Goal: Information Seeking & Learning: Learn about a topic

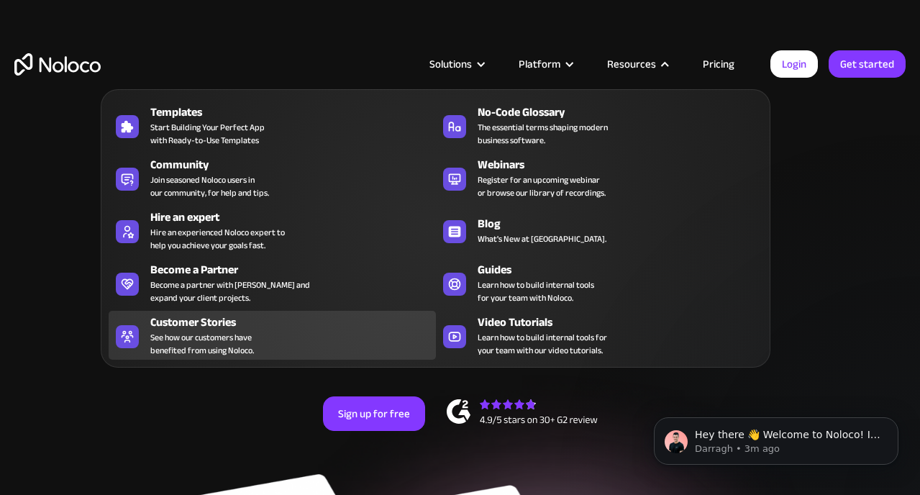
click at [247, 344] on span "See how our customers have benefited from using Noloco." at bounding box center [202, 344] width 104 height 26
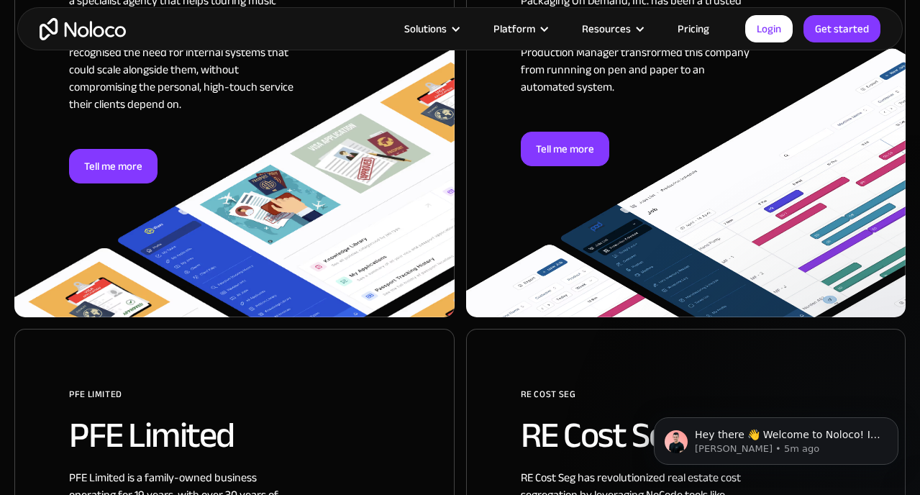
scroll to position [1101, 0]
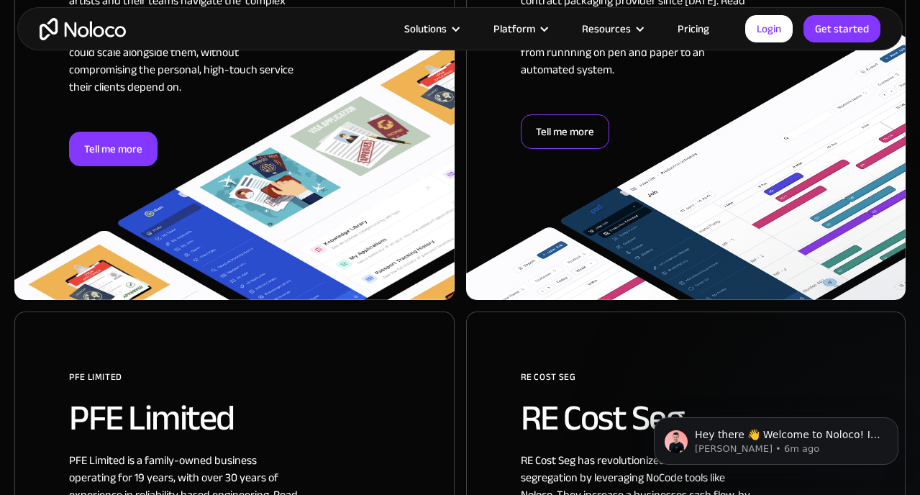
click at [565, 114] on div "Tell me more" at bounding box center [565, 131] width 88 height 35
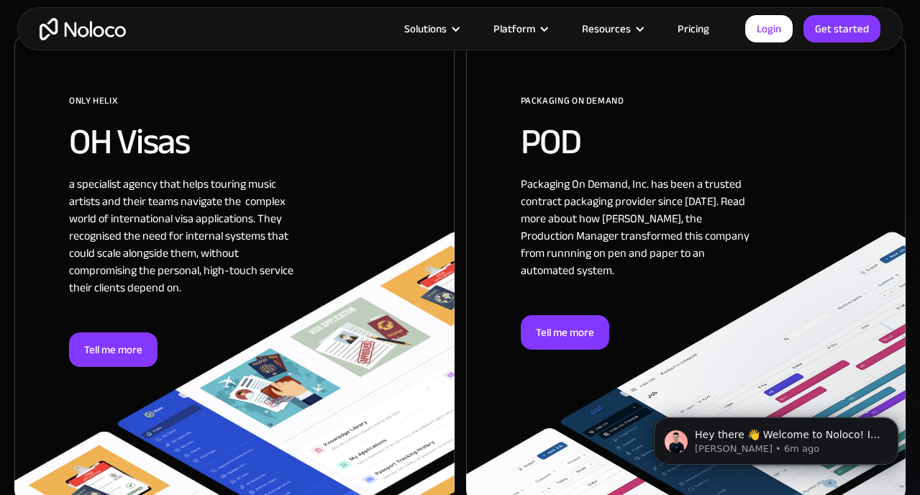
scroll to position [953, 0]
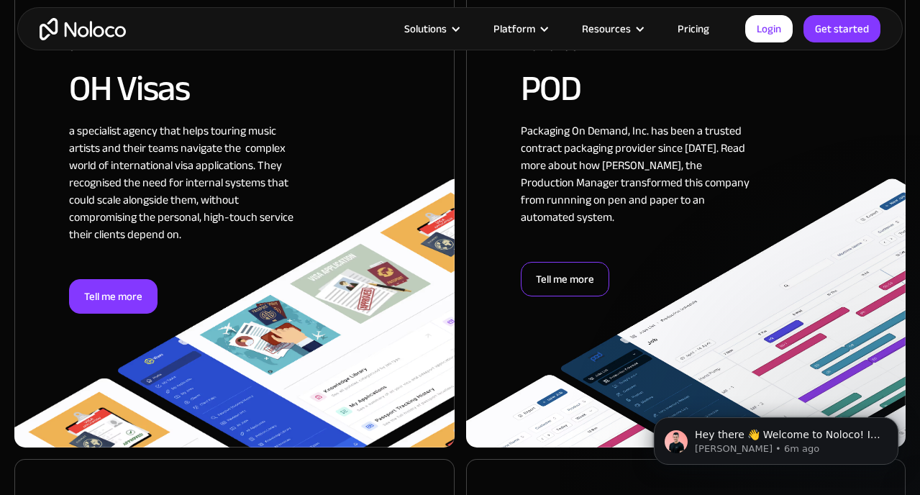
click at [550, 263] on div "Tell me more" at bounding box center [565, 279] width 88 height 35
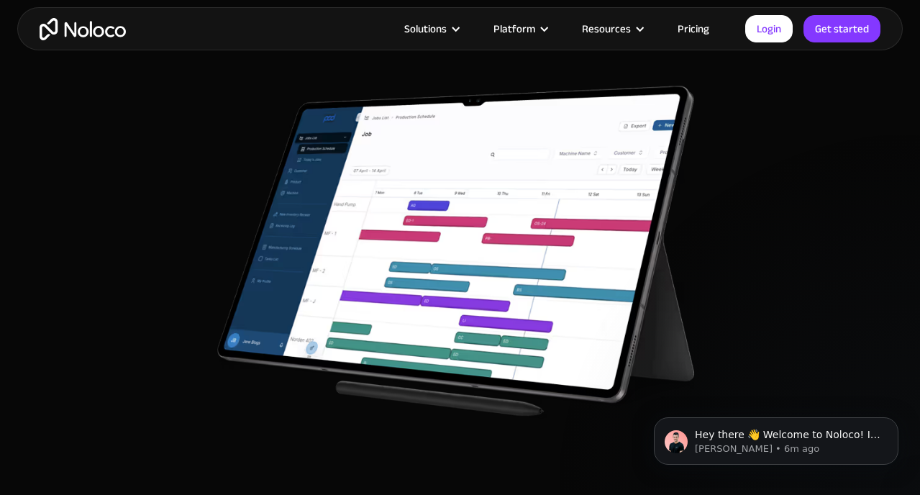
scroll to position [2805, 0]
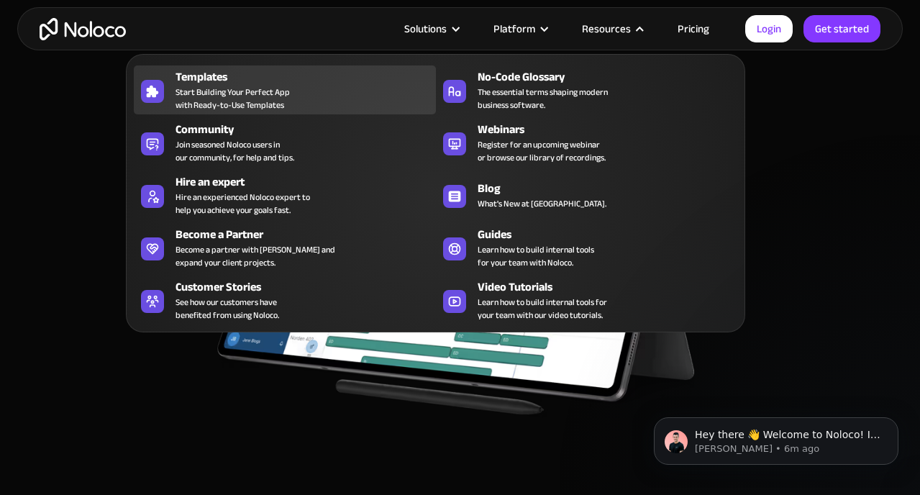
click at [302, 97] on div "Templates Start Building Your Perfect App with Ready-to-Use Templates" at bounding box center [301, 89] width 252 height 43
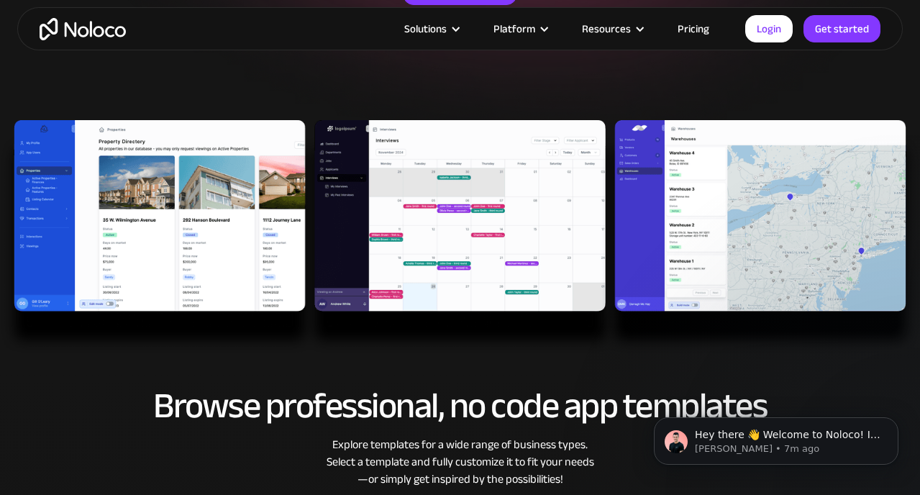
scroll to position [368, 0]
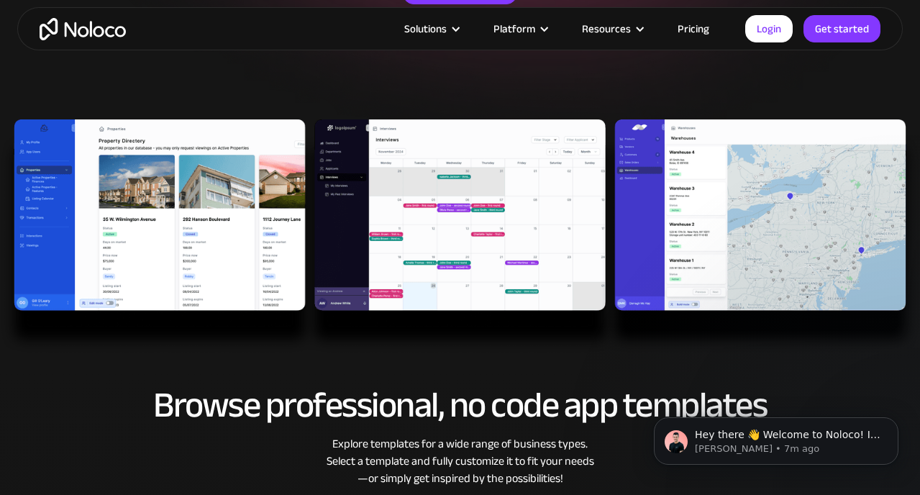
click at [226, 211] on img at bounding box center [460, 236] width 920 height 234
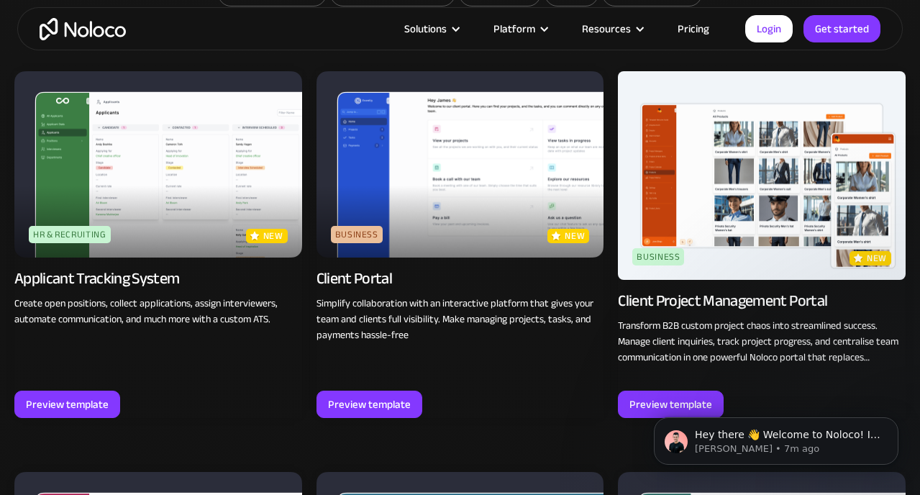
scroll to position [947, 0]
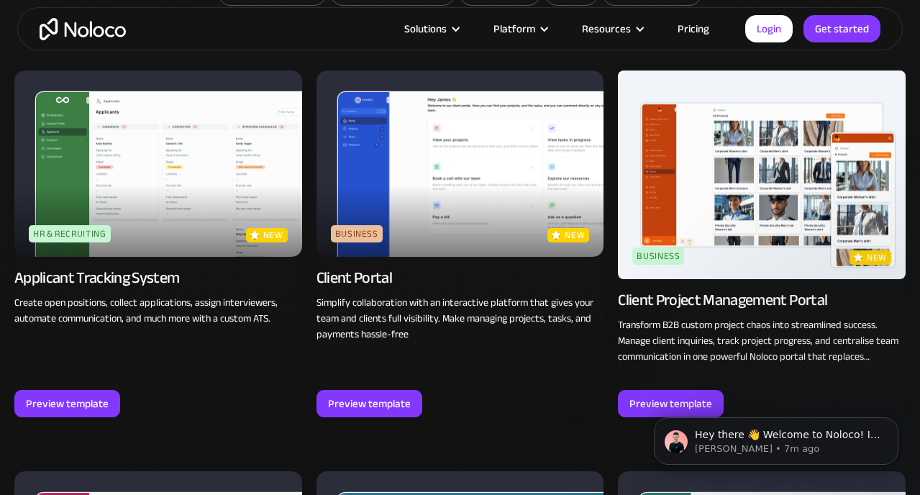
click at [447, 191] on img at bounding box center [460, 163] width 288 height 187
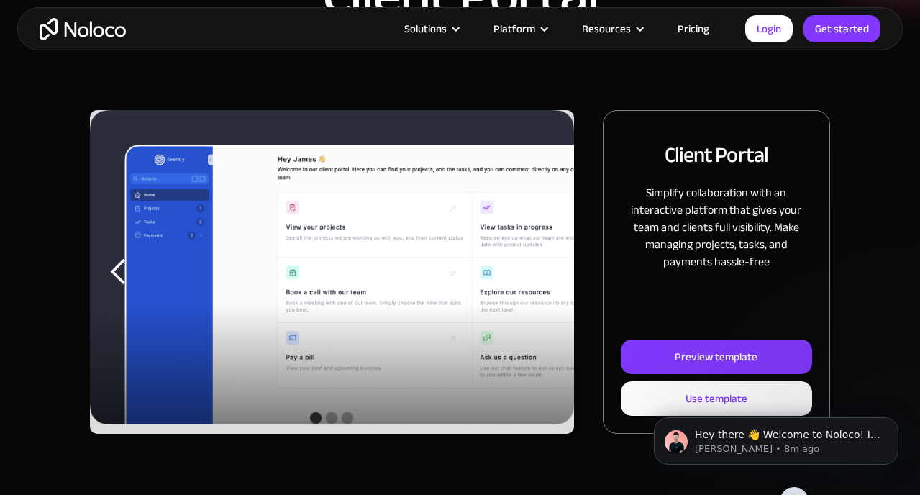
click at [554, 274] on div "next slide" at bounding box center [545, 271] width 29 height 29
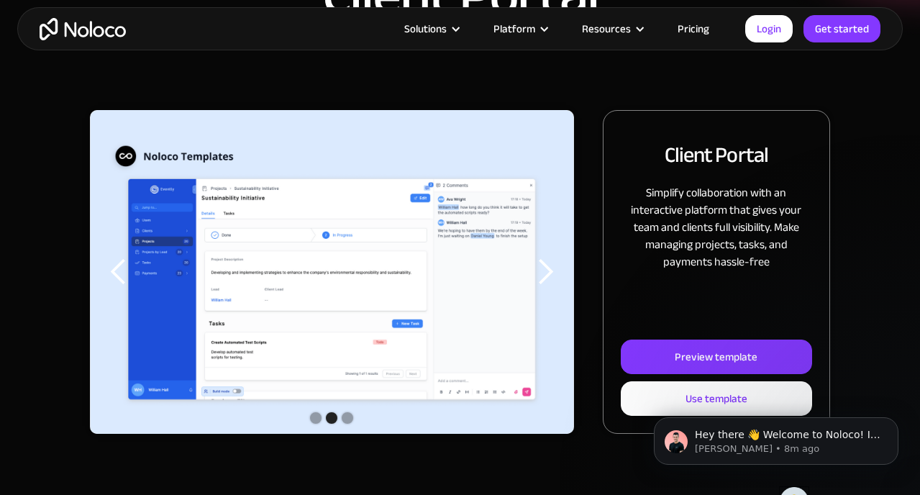
click at [128, 266] on div "previous slide" at bounding box center [118, 271] width 29 height 29
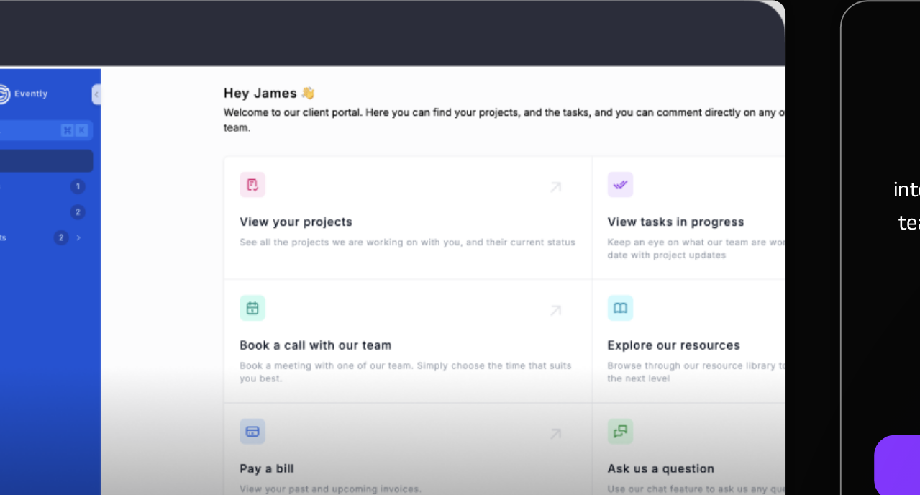
click at [565, 298] on div "next slide" at bounding box center [545, 272] width 58 height 324
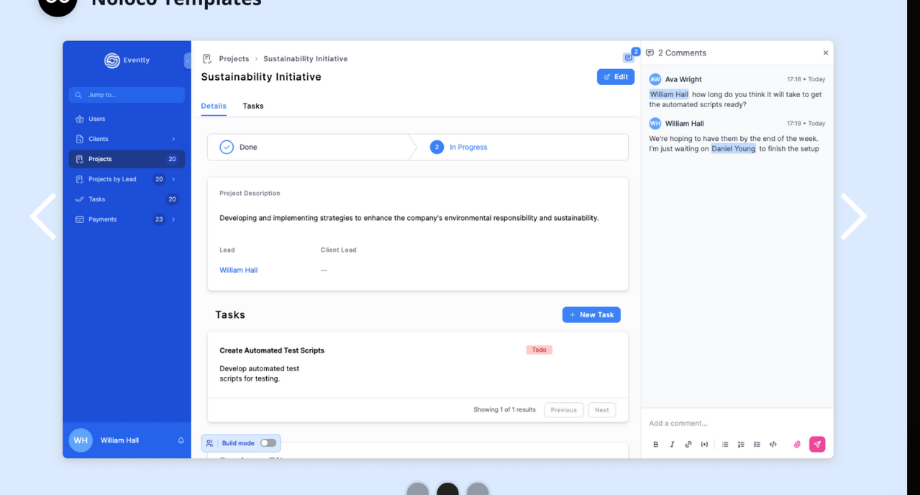
click at [551, 277] on div "next slide" at bounding box center [545, 271] width 29 height 29
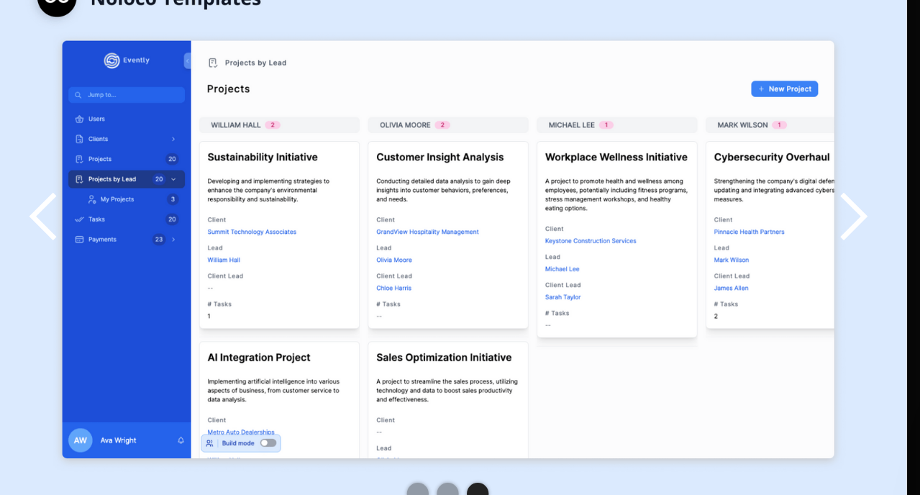
click at [551, 277] on div "next slide" at bounding box center [545, 271] width 29 height 29
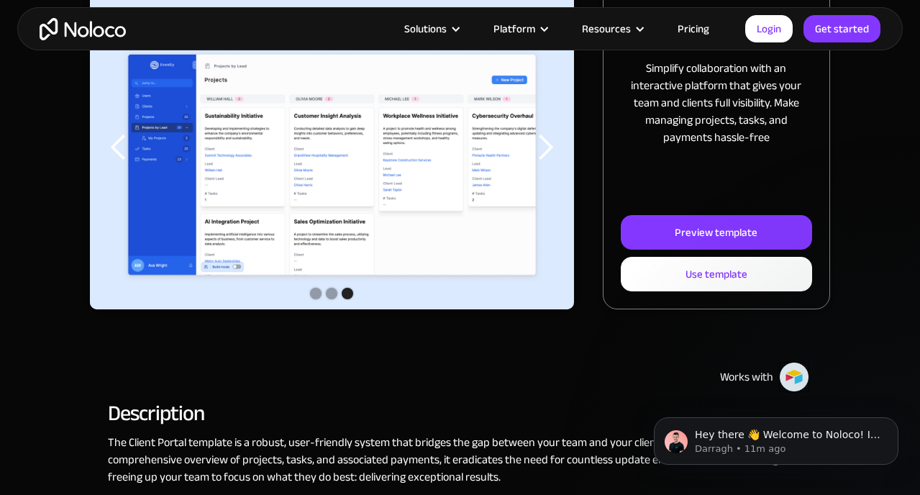
scroll to position [111, 0]
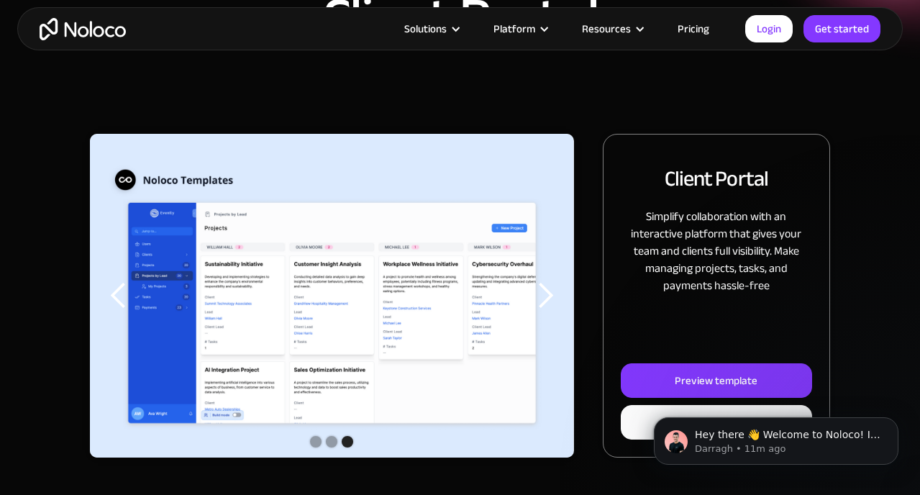
click at [687, 32] on link "Pricing" at bounding box center [693, 28] width 68 height 19
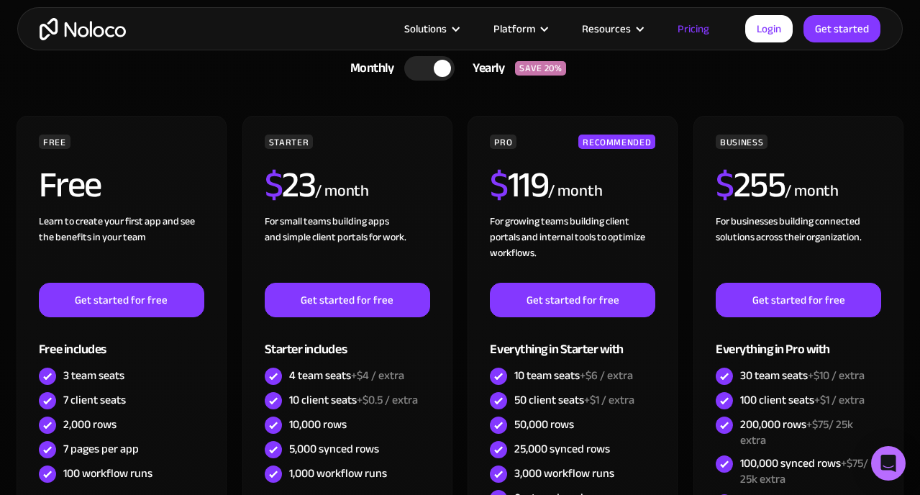
scroll to position [362, 0]
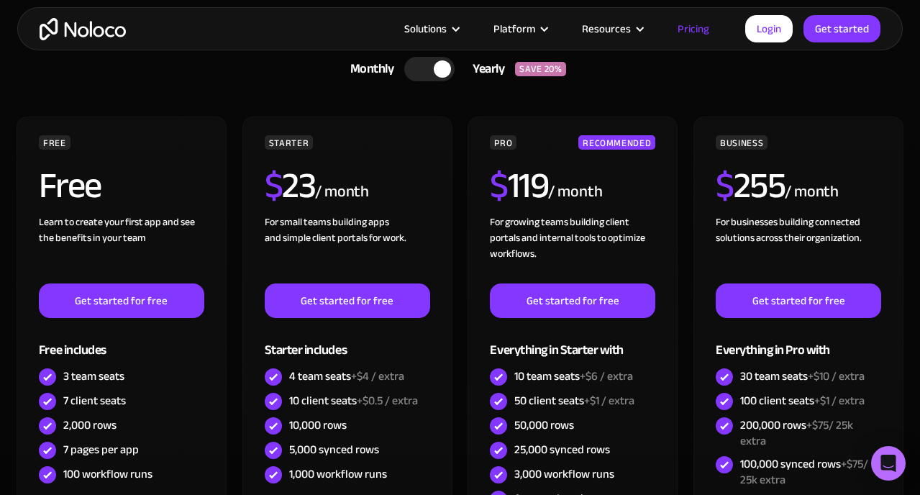
click at [427, 78] on div at bounding box center [429, 69] width 50 height 24
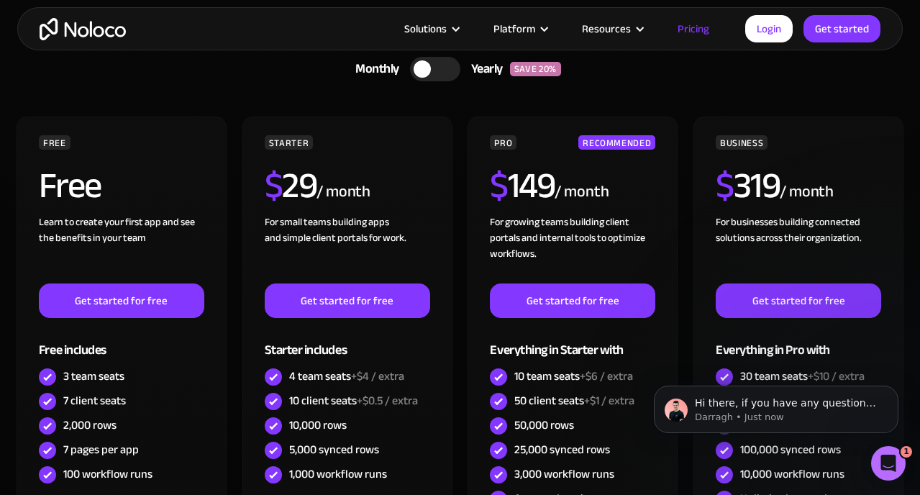
scroll to position [0, 0]
click at [430, 78] on div at bounding box center [435, 69] width 50 height 24
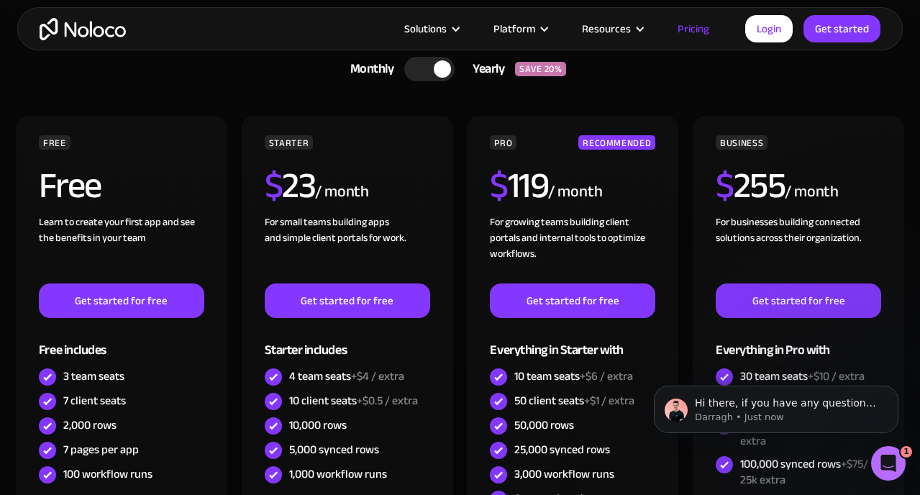
click at [430, 78] on div at bounding box center [429, 69] width 50 height 24
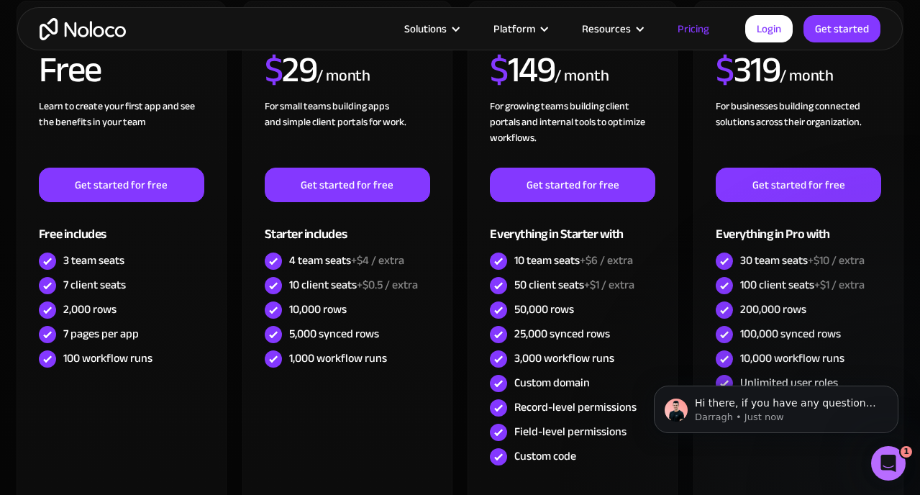
scroll to position [479, 0]
